Goal: Task Accomplishment & Management: Manage account settings

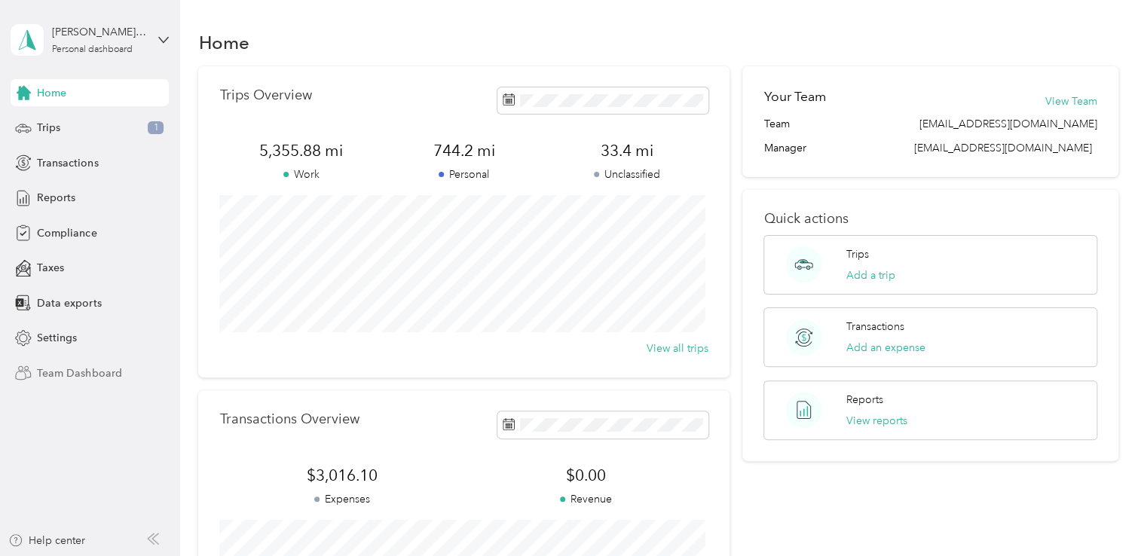
click at [81, 375] on span "Team Dashboard" at bounding box center [79, 373] width 84 height 16
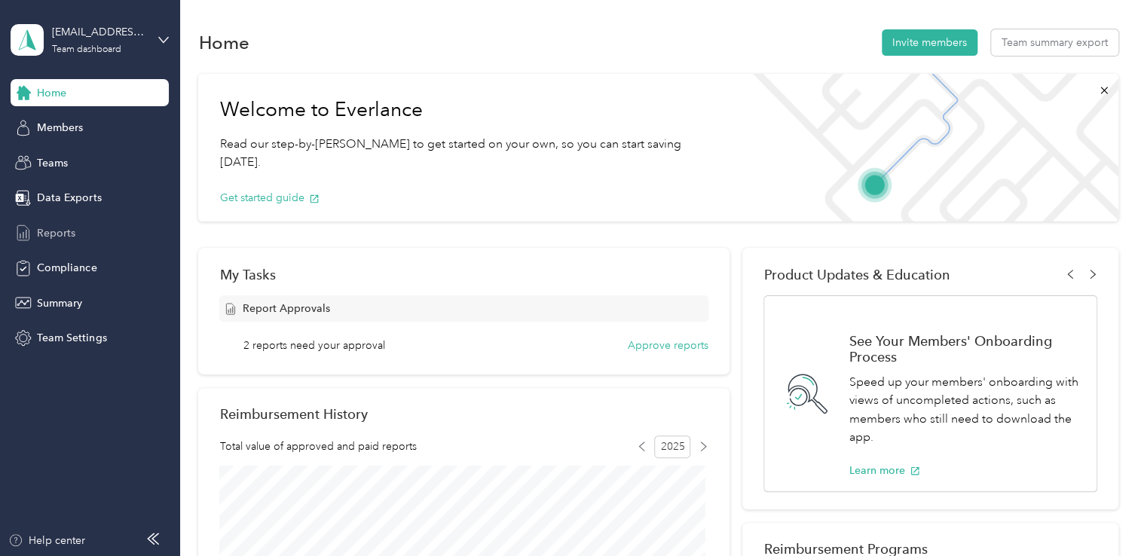
click at [63, 237] on span "Reports" at bounding box center [56, 233] width 38 height 16
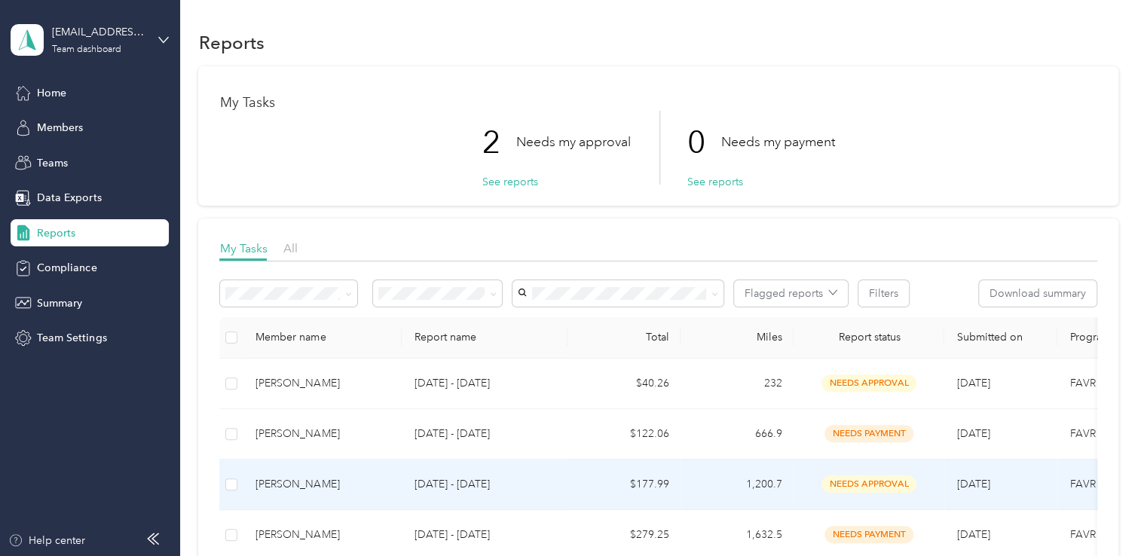
click at [289, 486] on div "[PERSON_NAME]" at bounding box center [322, 484] width 134 height 17
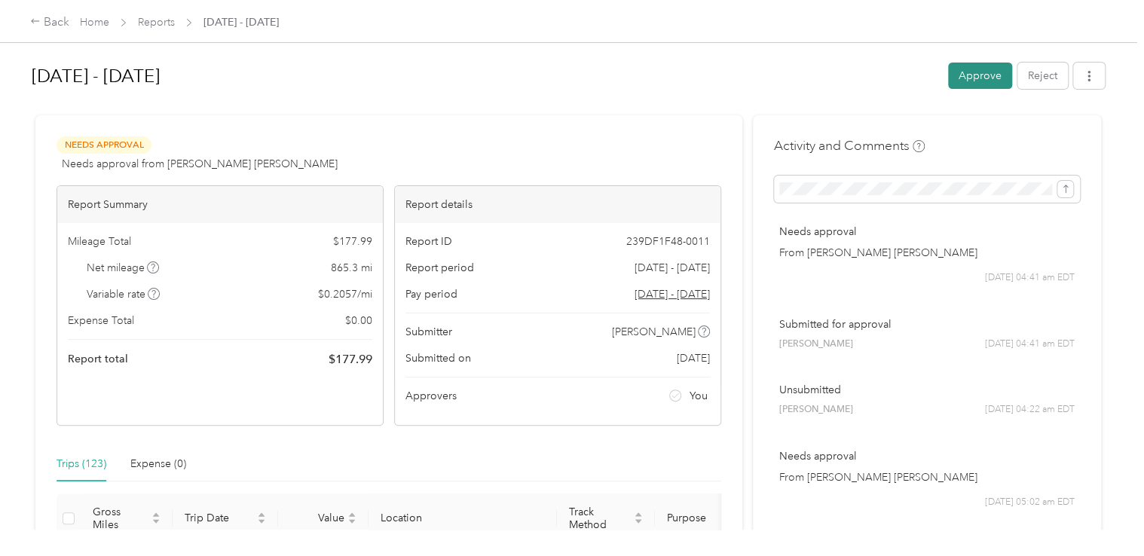
click at [980, 81] on button "Approve" at bounding box center [980, 76] width 64 height 26
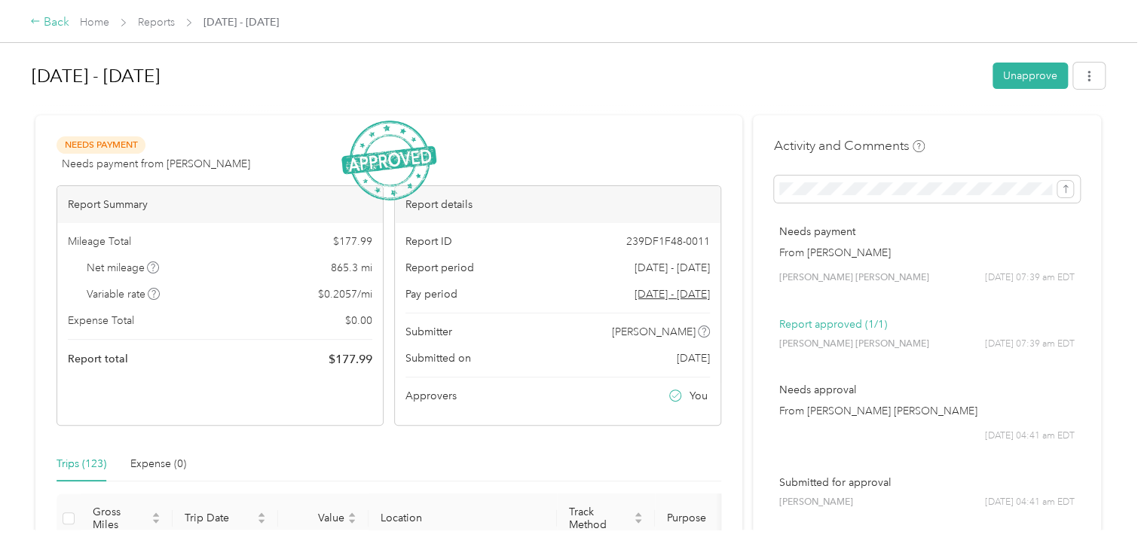
click at [57, 23] on div "Back" at bounding box center [49, 23] width 39 height 18
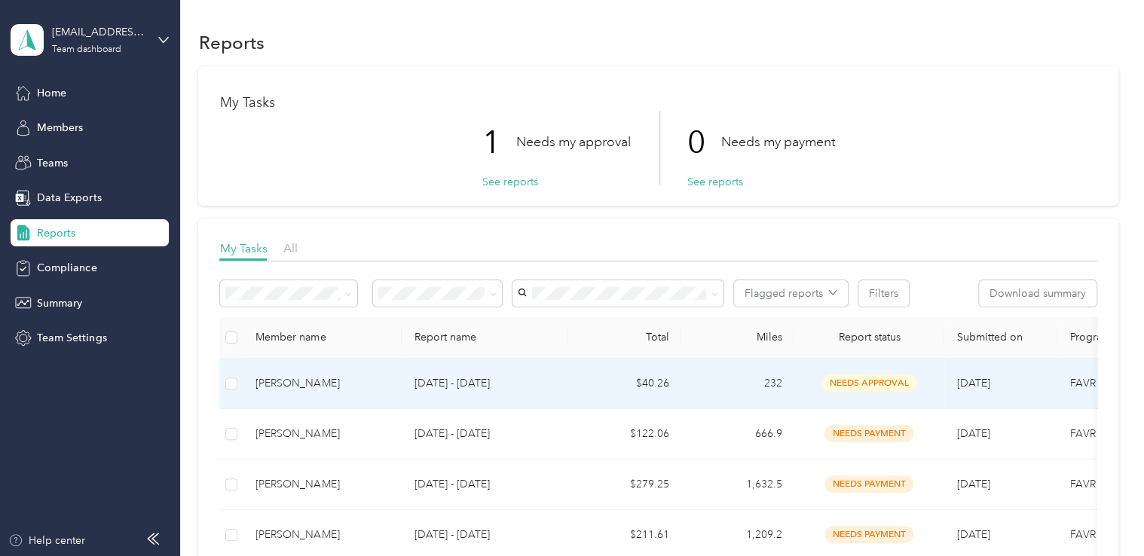
click at [305, 387] on div "[PERSON_NAME]" at bounding box center [322, 383] width 134 height 17
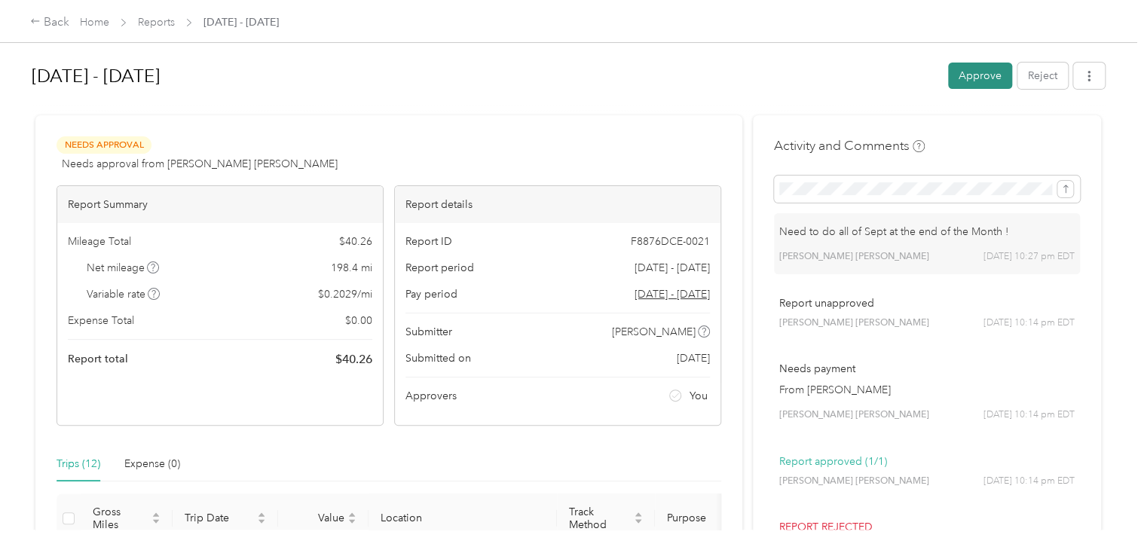
click at [983, 73] on button "Approve" at bounding box center [980, 76] width 64 height 26
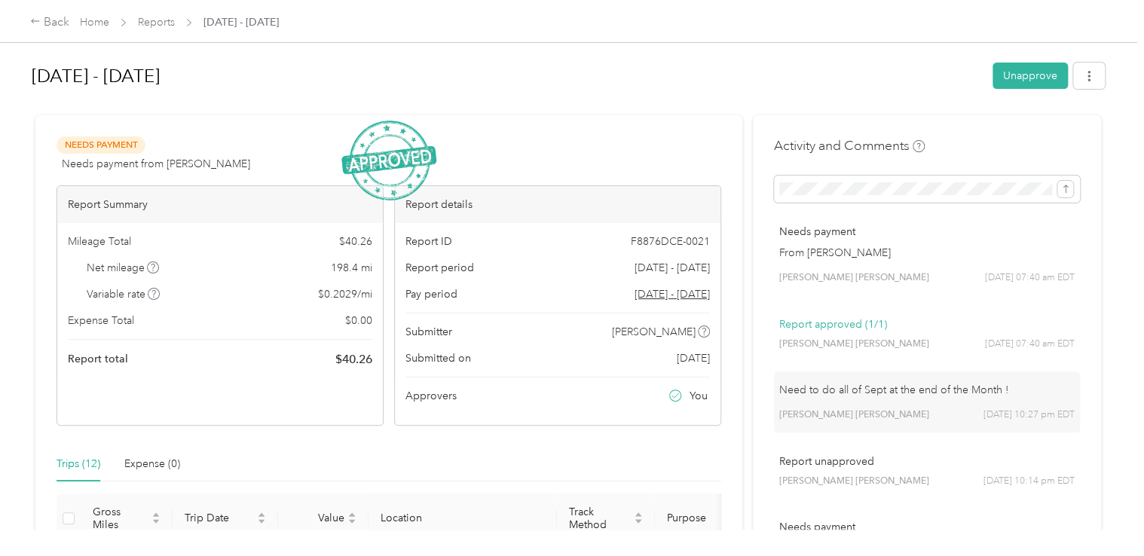
click at [762, 66] on h1 "[DATE] - [DATE]" at bounding box center [507, 76] width 950 height 36
click at [54, 22] on div "Back" at bounding box center [49, 23] width 39 height 18
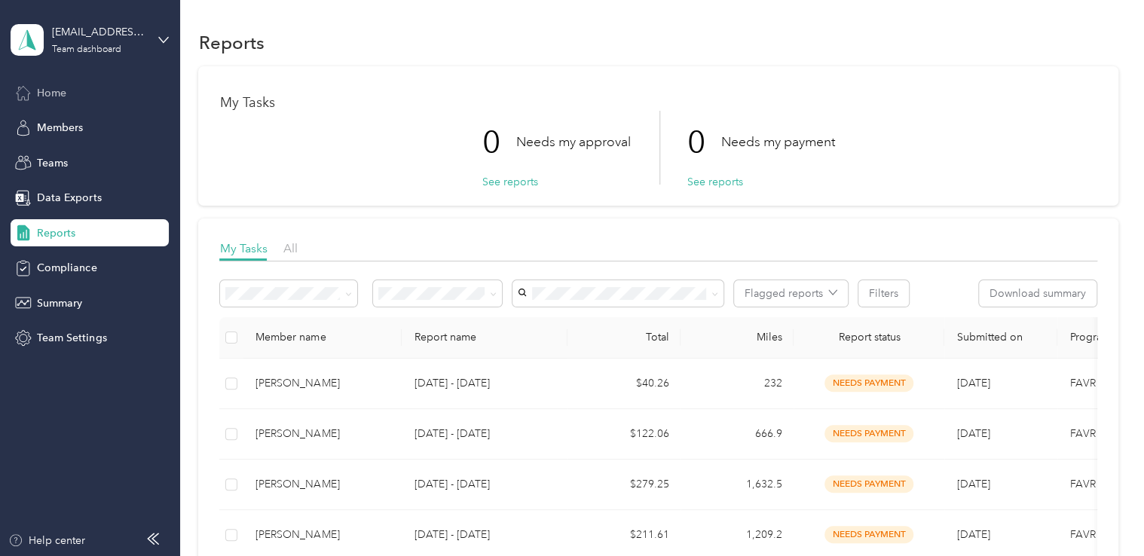
click at [63, 96] on span "Home" at bounding box center [51, 93] width 29 height 16
